Goal: Navigation & Orientation: Understand site structure

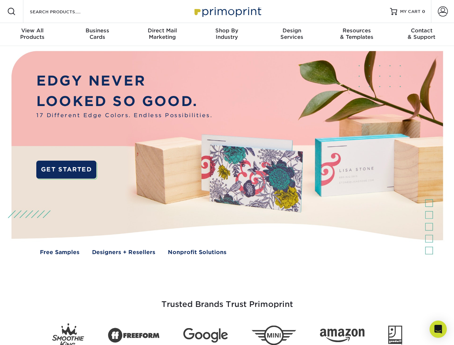
click at [227, 173] on img at bounding box center [227, 158] width 450 height 225
click at [12, 12] on span at bounding box center [11, 11] width 9 height 9
click at [443, 12] on span at bounding box center [443, 11] width 10 height 10
click at [32, 35] on div "View All Products" at bounding box center [32, 33] width 65 height 13
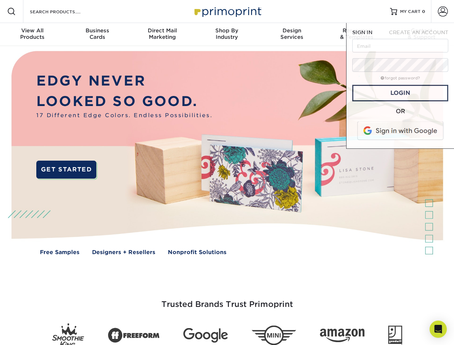
click at [97, 35] on div "Business Cards" at bounding box center [97, 33] width 65 height 13
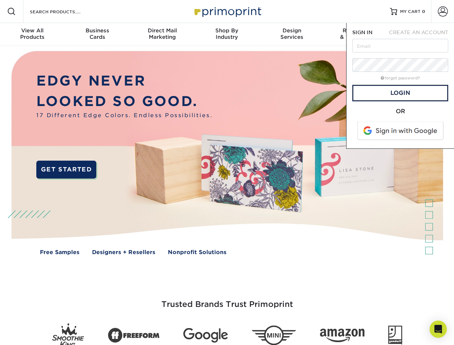
click at [162, 35] on div "Direct Mail Marketing" at bounding box center [162, 33] width 65 height 13
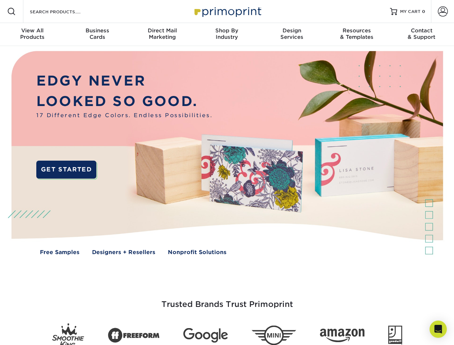
click at [227, 35] on div "Shop By Industry" at bounding box center [227, 33] width 65 height 13
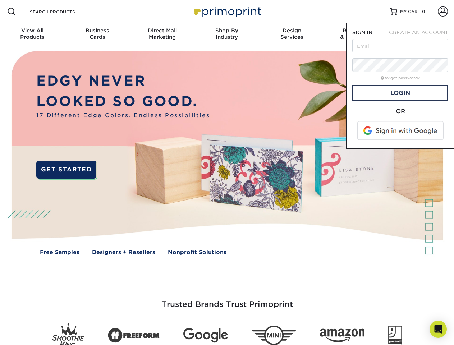
click at [292, 35] on div "Design Services" at bounding box center [292, 33] width 65 height 13
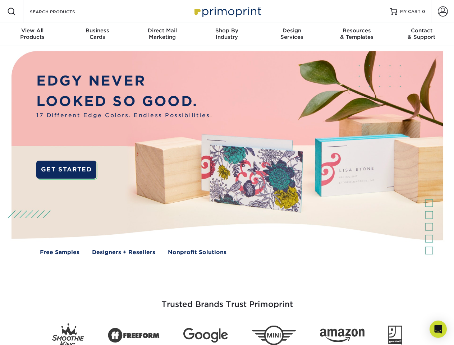
click at [357, 35] on span "SIGN IN" at bounding box center [362, 32] width 20 height 6
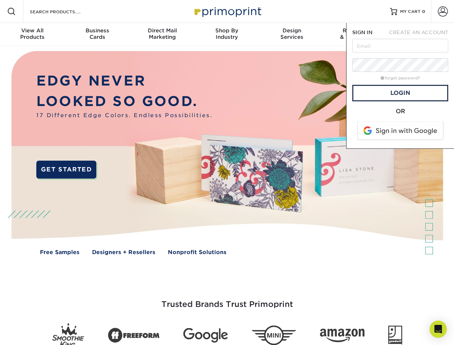
click at [422, 35] on div "Contact & Support" at bounding box center [422, 33] width 65 height 13
